Goal: Task Accomplishment & Management: Use online tool/utility

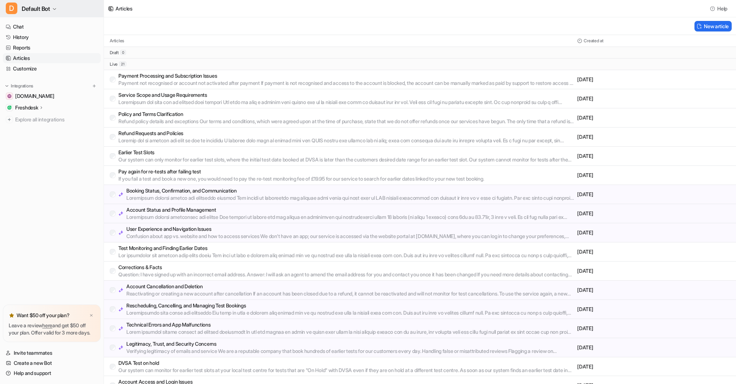
click at [59, 6] on button "D Default Bot" at bounding box center [52, 8] width 104 height 17
click at [61, 8] on button "D Default Bot" at bounding box center [52, 8] width 104 height 17
click at [55, 9] on icon "button" at bounding box center [54, 9] width 4 height 4
click at [31, 65] on link "Settings" at bounding box center [58, 67] width 100 height 12
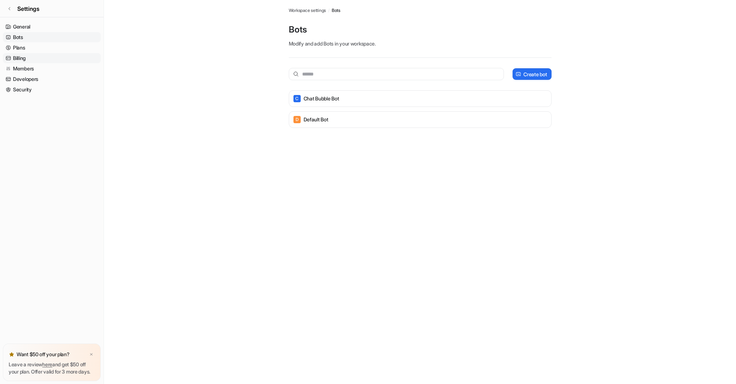
click at [26, 58] on link "Billing" at bounding box center [52, 58] width 98 height 10
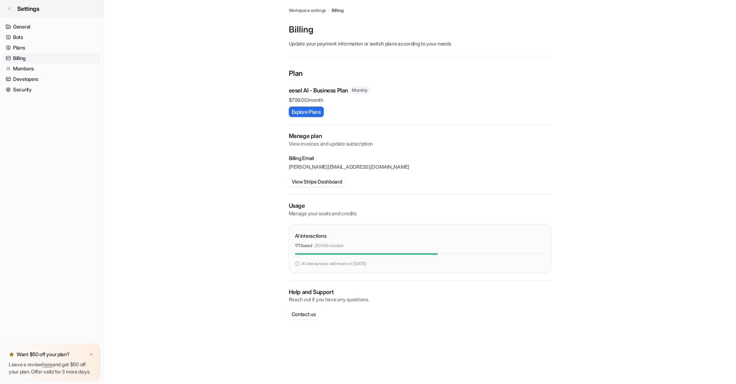
click at [29, 9] on span "Settings" at bounding box center [28, 8] width 22 height 9
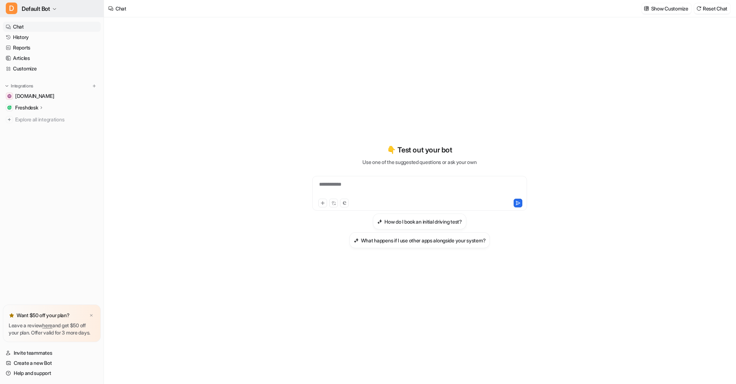
click at [31, 9] on span "Default Bot" at bounding box center [36, 9] width 29 height 10
click at [42, 27] on div "C Chat Bubble Bot" at bounding box center [32, 28] width 44 height 8
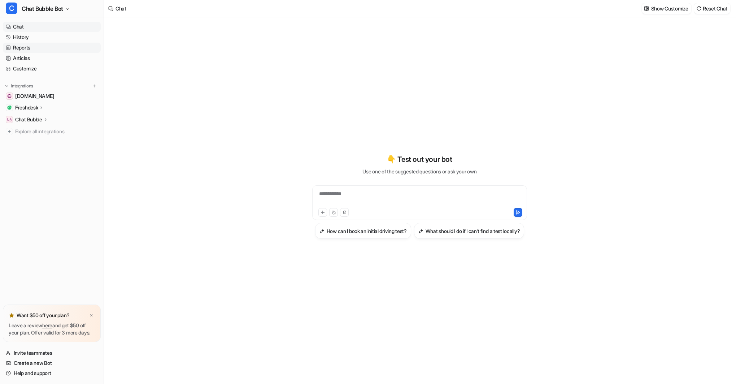
click at [33, 48] on link "Reports" at bounding box center [52, 48] width 98 height 10
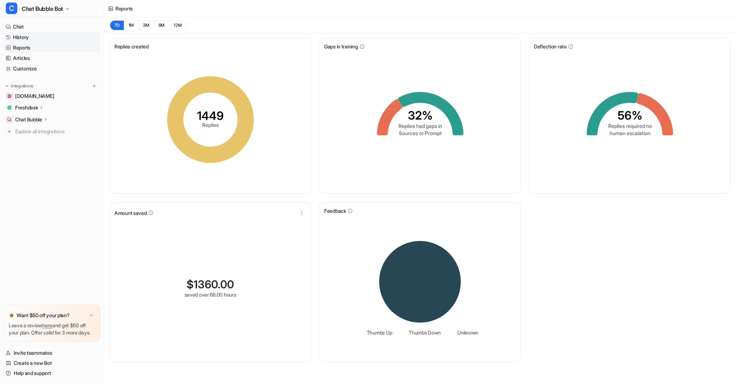
click at [27, 37] on link "History" at bounding box center [52, 37] width 98 height 10
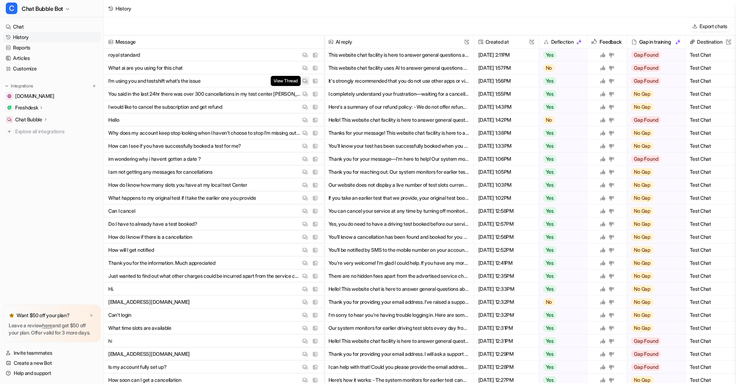
click at [307, 79] on button "View Thread" at bounding box center [305, 81] width 9 height 9
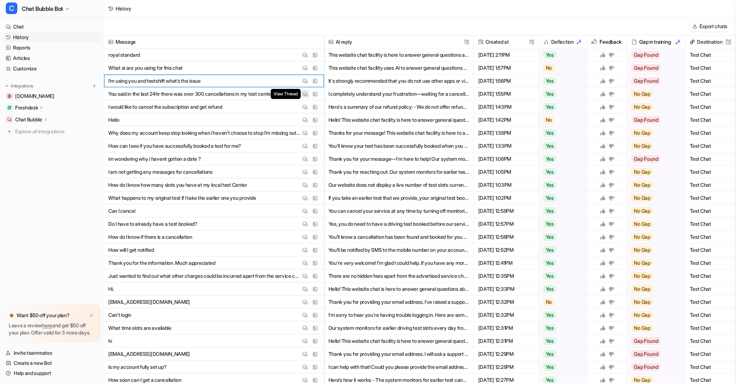
click at [305, 92] on img at bounding box center [304, 93] width 5 height 5
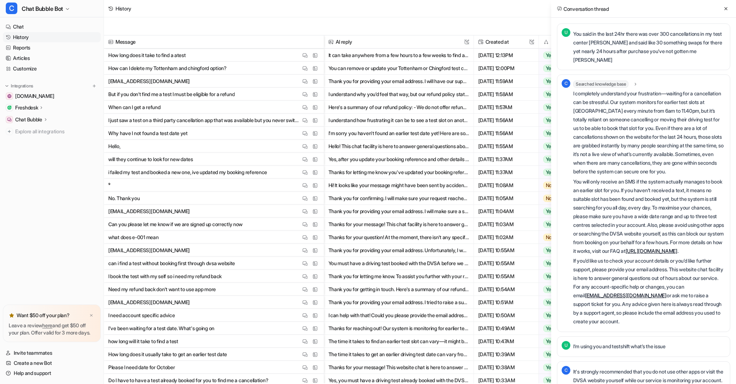
scroll to position [361, 0]
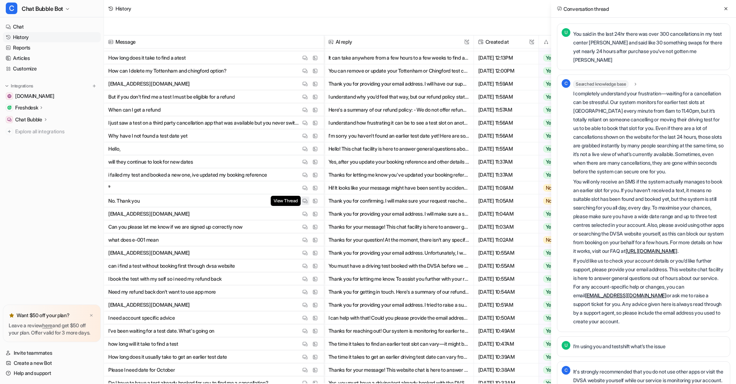
click at [305, 199] on img at bounding box center [304, 200] width 5 height 5
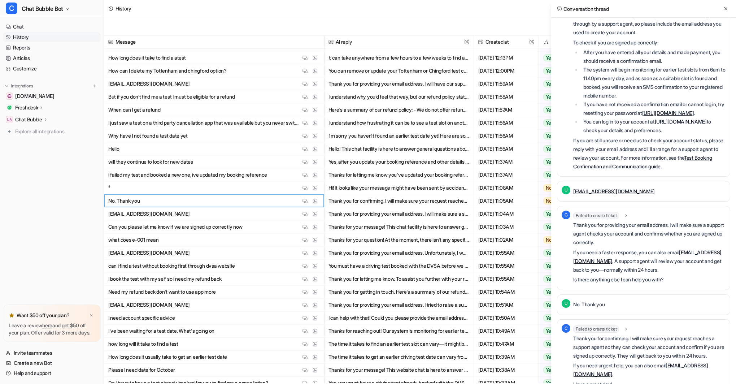
scroll to position [140, 0]
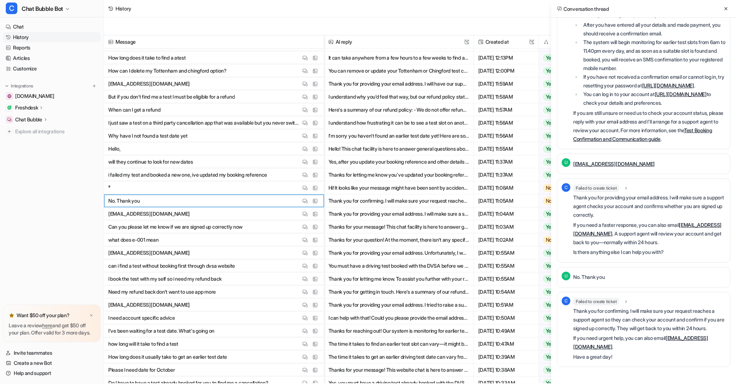
click at [726, 7] on icon at bounding box center [725, 8] width 5 height 5
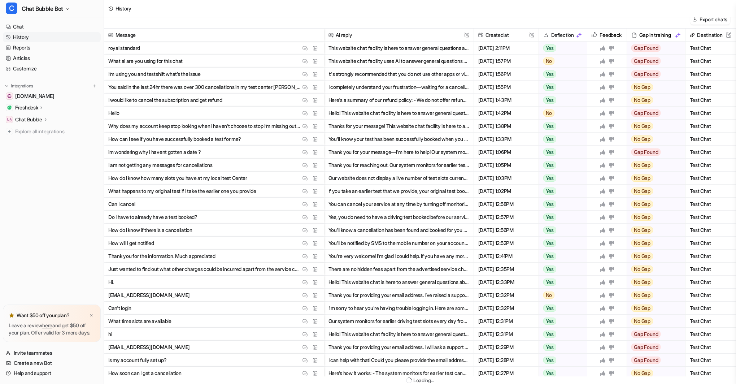
scroll to position [0, 0]
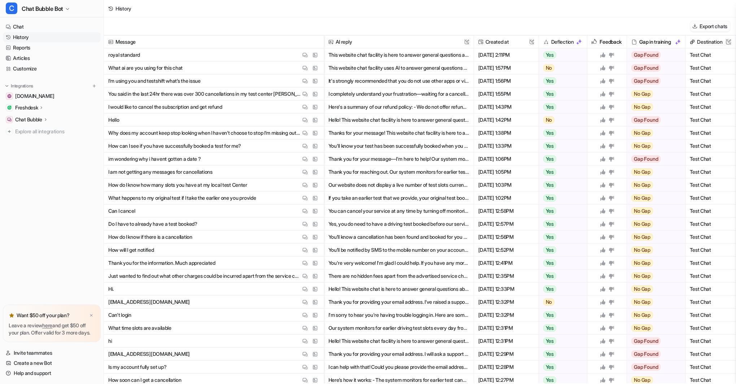
click at [715, 25] on button "Export chats" at bounding box center [710, 26] width 40 height 10
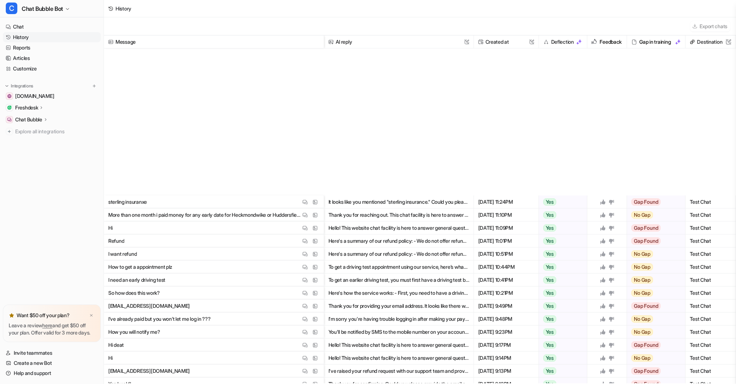
scroll to position [1250, 0]
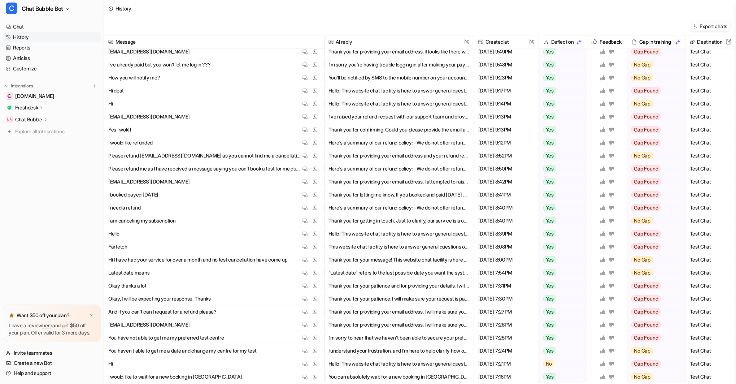
click at [706, 25] on button "Export chats" at bounding box center [710, 26] width 40 height 10
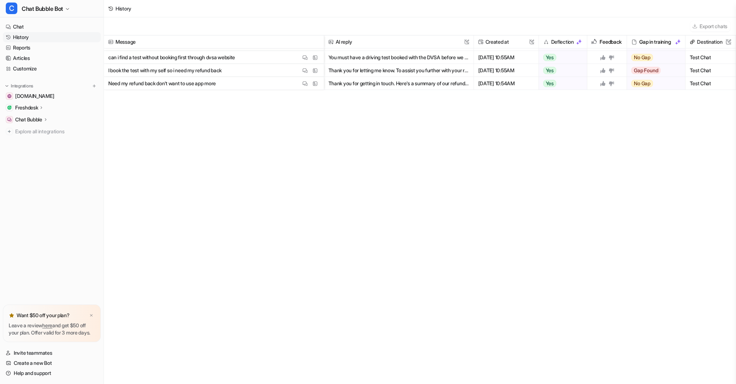
scroll to position [0, 0]
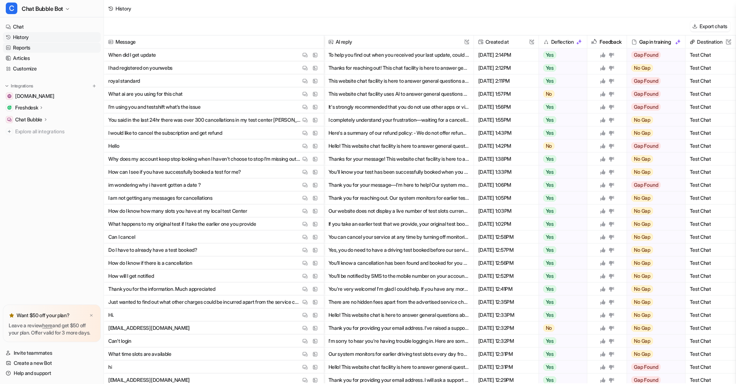
click at [27, 48] on link "Reports" at bounding box center [52, 48] width 98 height 10
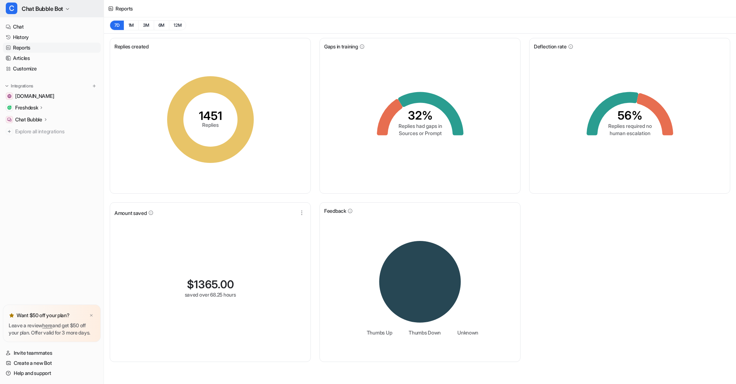
click at [51, 7] on span "Chat Bubble Bot" at bounding box center [43, 9] width 42 height 10
click at [29, 64] on link "Settings" at bounding box center [58, 67] width 100 height 12
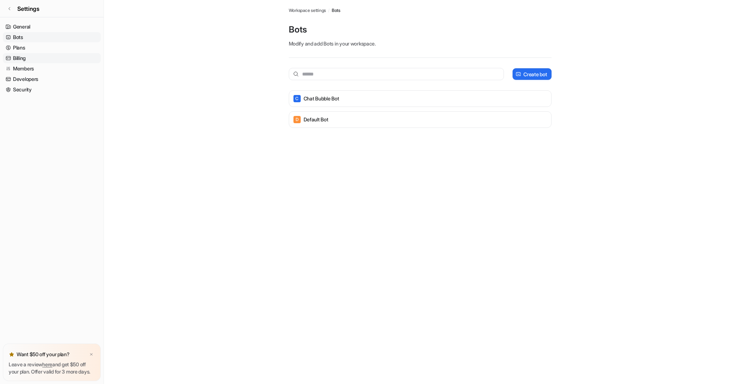
click at [24, 58] on link "Billing" at bounding box center [52, 58] width 98 height 10
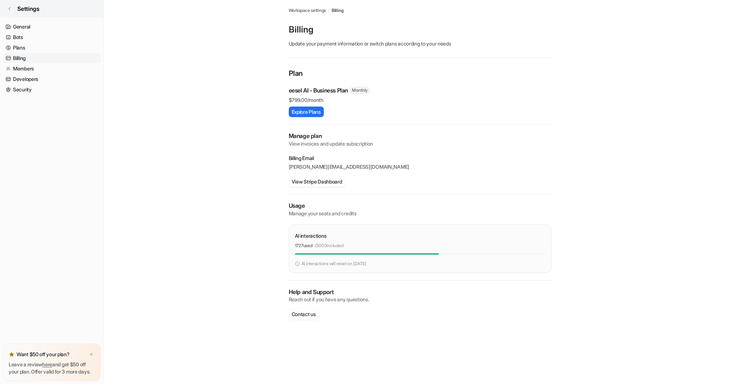
click at [10, 7] on icon at bounding box center [9, 8] width 4 height 4
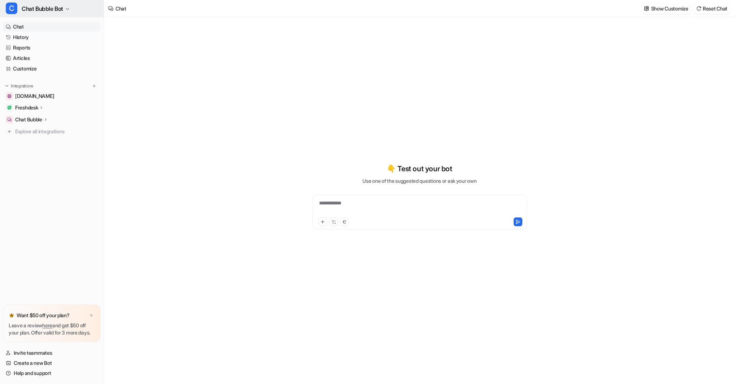
click at [66, 7] on icon "button" at bounding box center [67, 9] width 4 height 4
click at [40, 38] on div "D Default Bot" at bounding box center [27, 40] width 34 height 8
click at [26, 58] on link "Articles" at bounding box center [52, 58] width 98 height 10
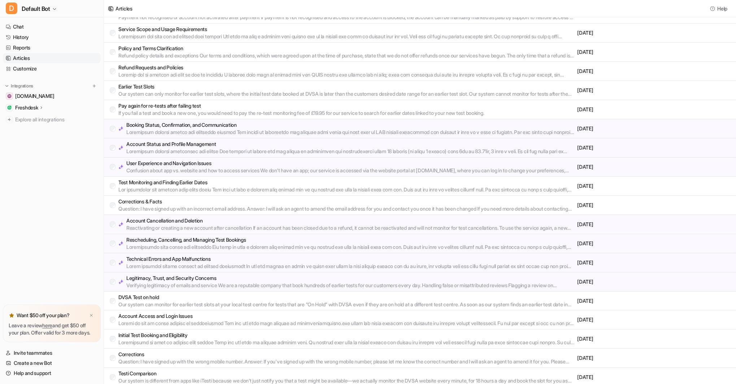
scroll to position [88, 0]
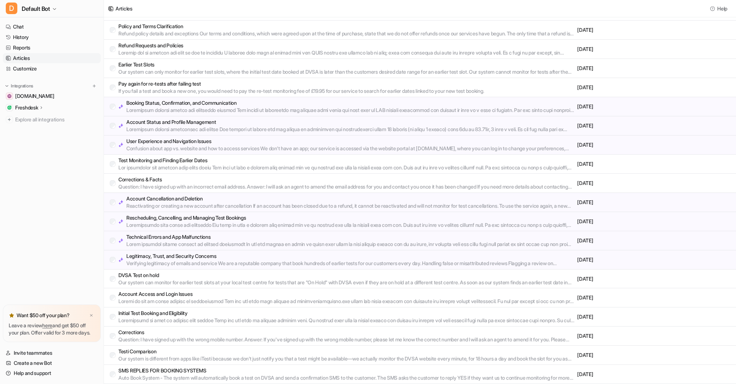
click at [155, 371] on p "SMS REPLIES FOR BOOKING SYSTEMS" at bounding box center [346, 370] width 456 height 7
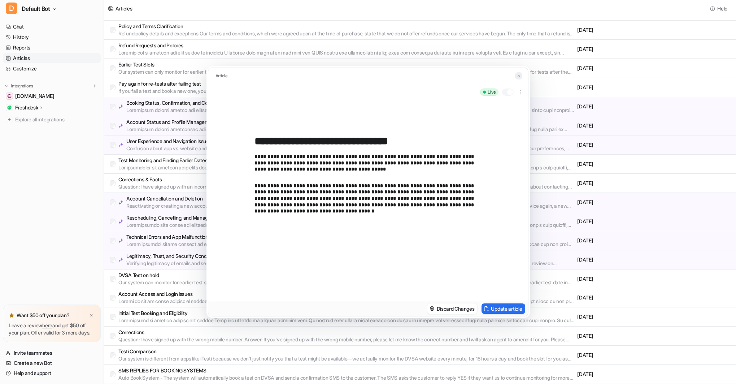
click at [518, 74] on img at bounding box center [518, 76] width 4 height 5
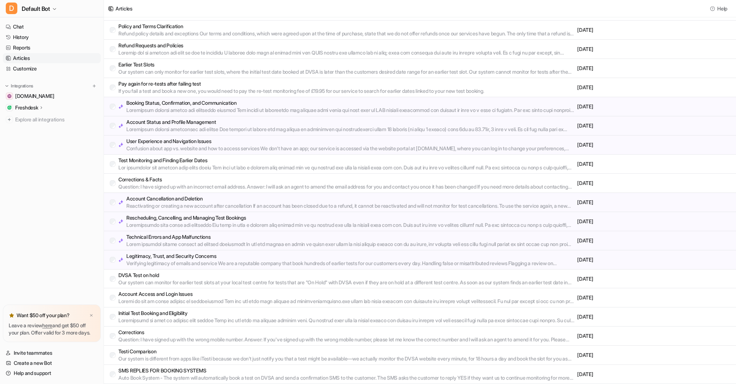
click at [33, 105] on p "Freshdesk" at bounding box center [26, 107] width 23 height 7
click at [34, 139] on p "AI Agent" at bounding box center [30, 138] width 19 height 7
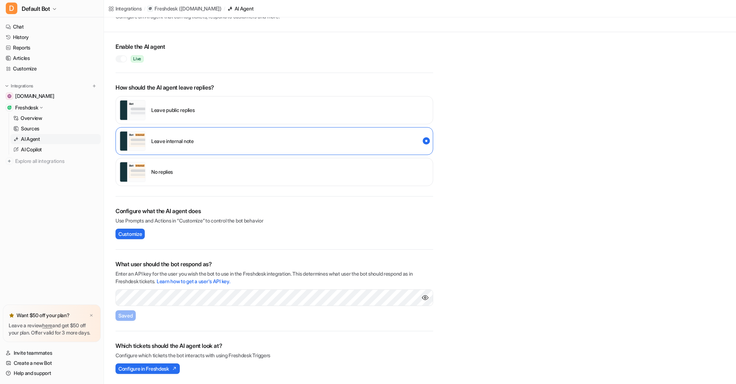
scroll to position [27, 0]
click at [127, 234] on span "Customize" at bounding box center [129, 234] width 23 height 8
